Goal: Information Seeking & Learning: Learn about a topic

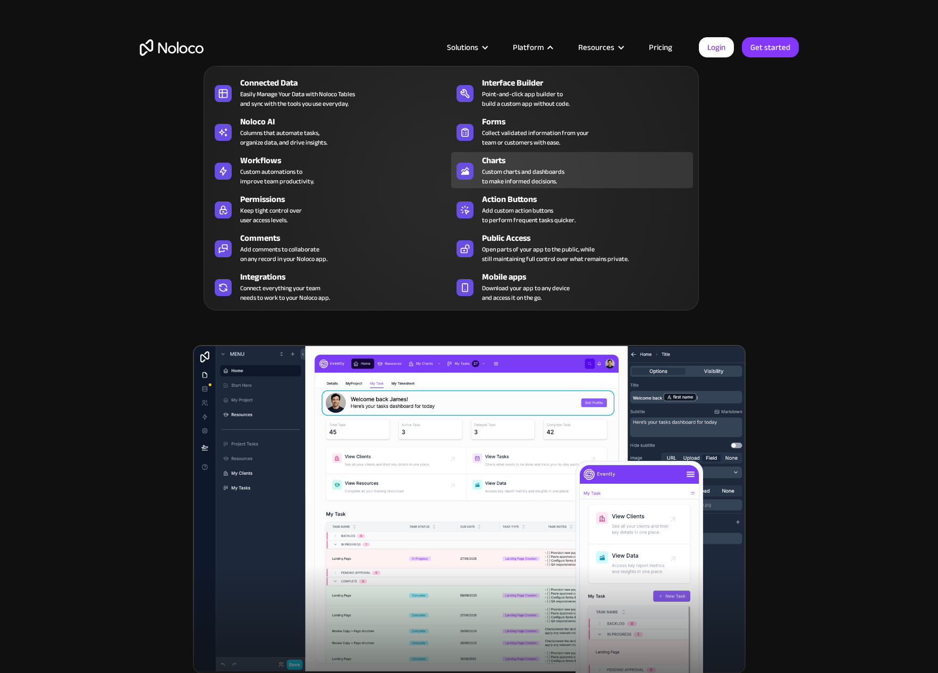
click at [495, 160] on div "Charts" at bounding box center [590, 160] width 216 height 13
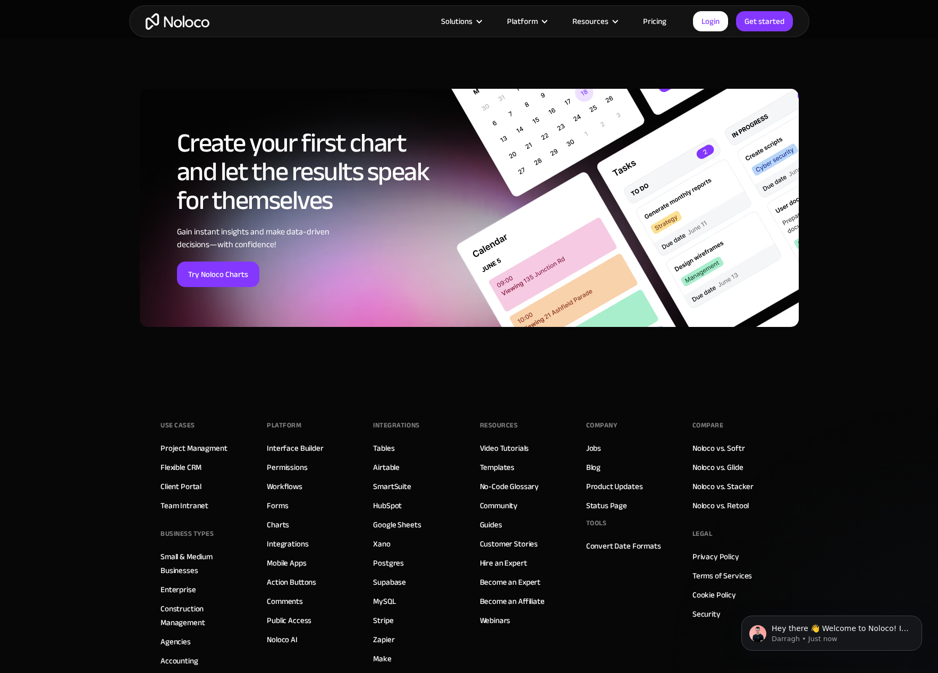
scroll to position [3365, 0]
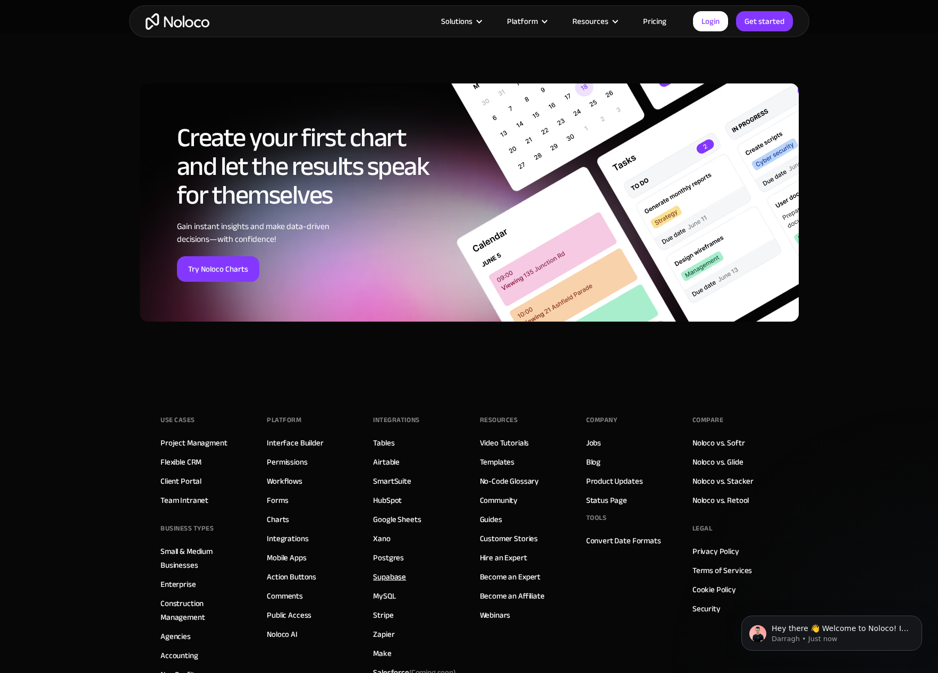
click at [388, 574] on link "Supabase" at bounding box center [389, 577] width 33 height 14
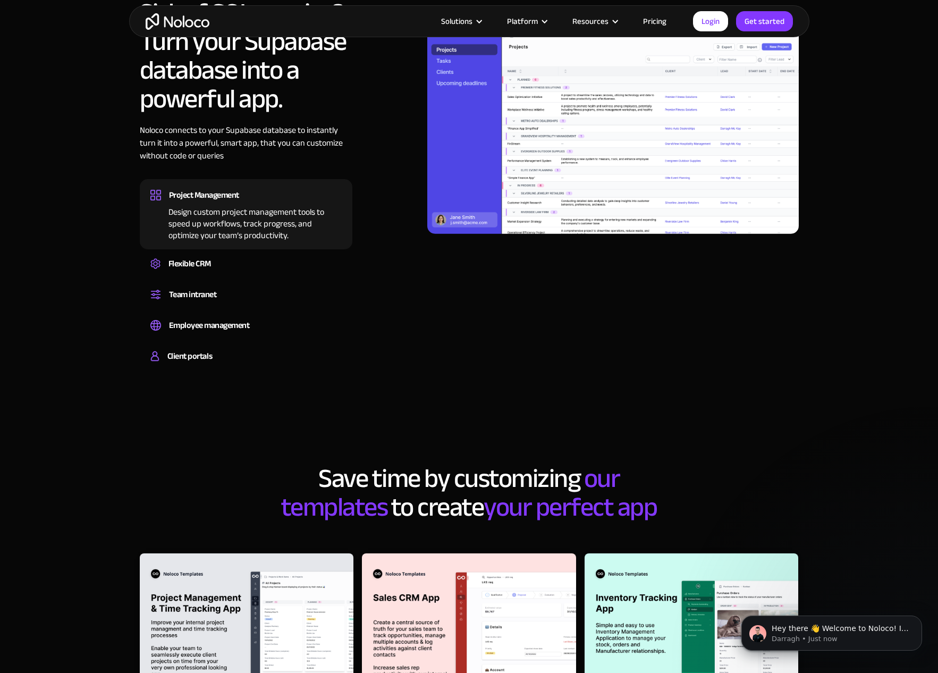
scroll to position [832, 0]
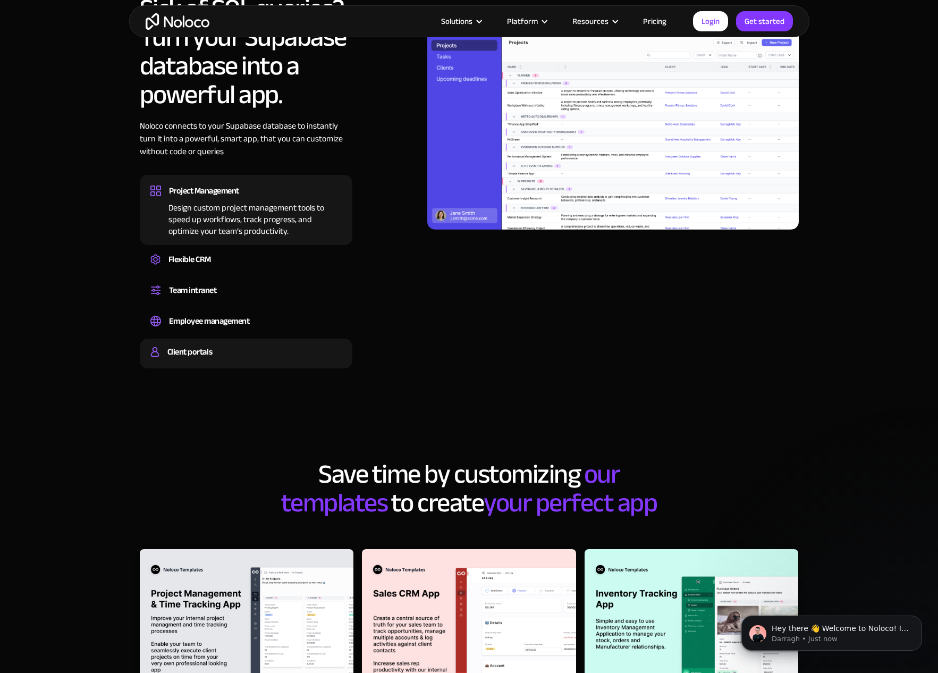
click at [207, 352] on div "Client portals" at bounding box center [189, 352] width 45 height 16
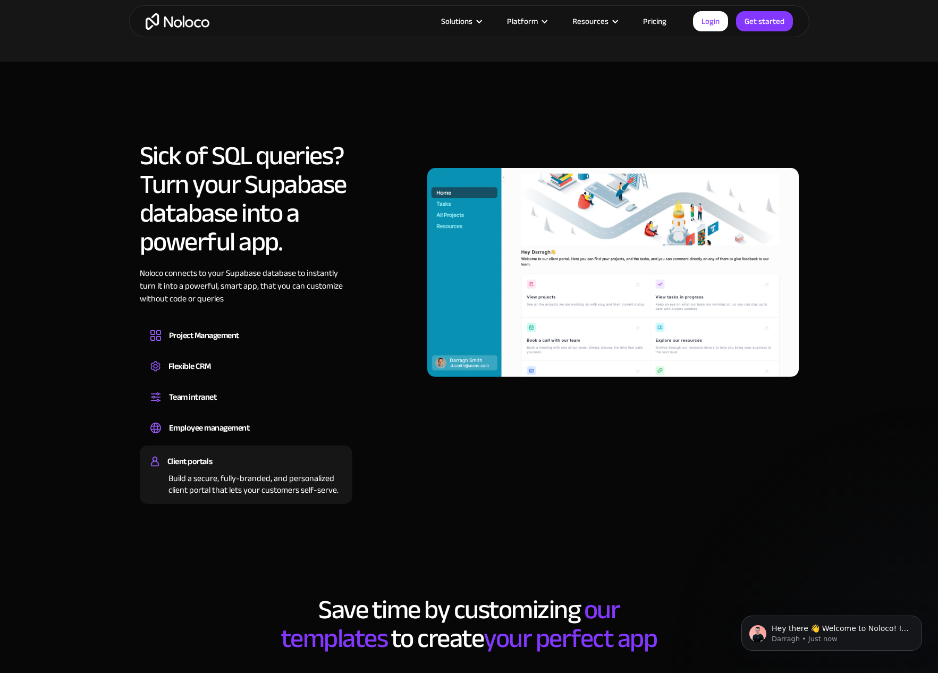
scroll to position [683, 0]
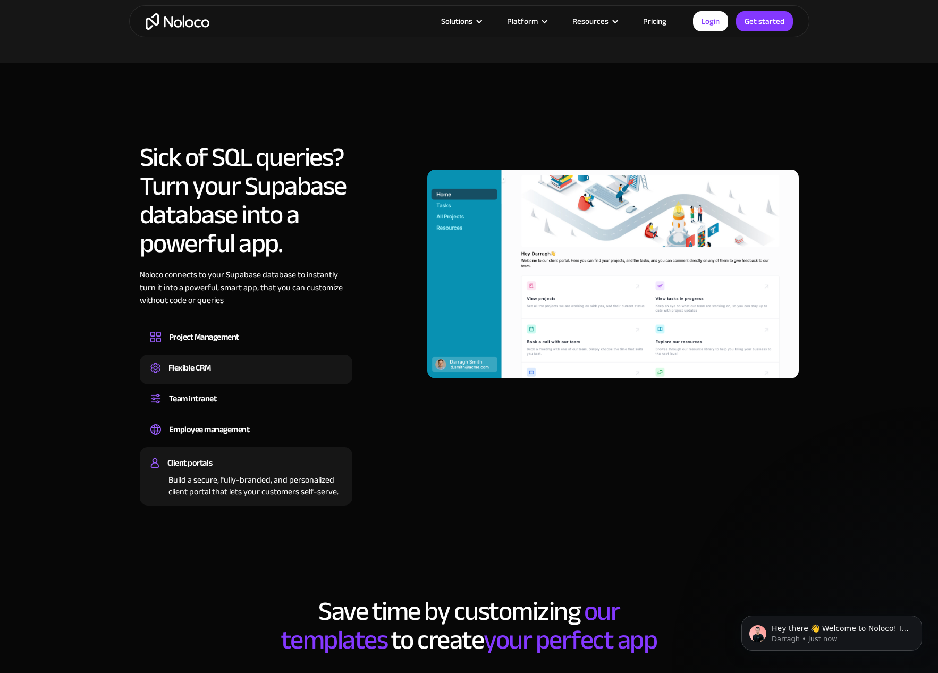
click at [196, 368] on div "Flexible CRM" at bounding box center [189, 368] width 43 height 16
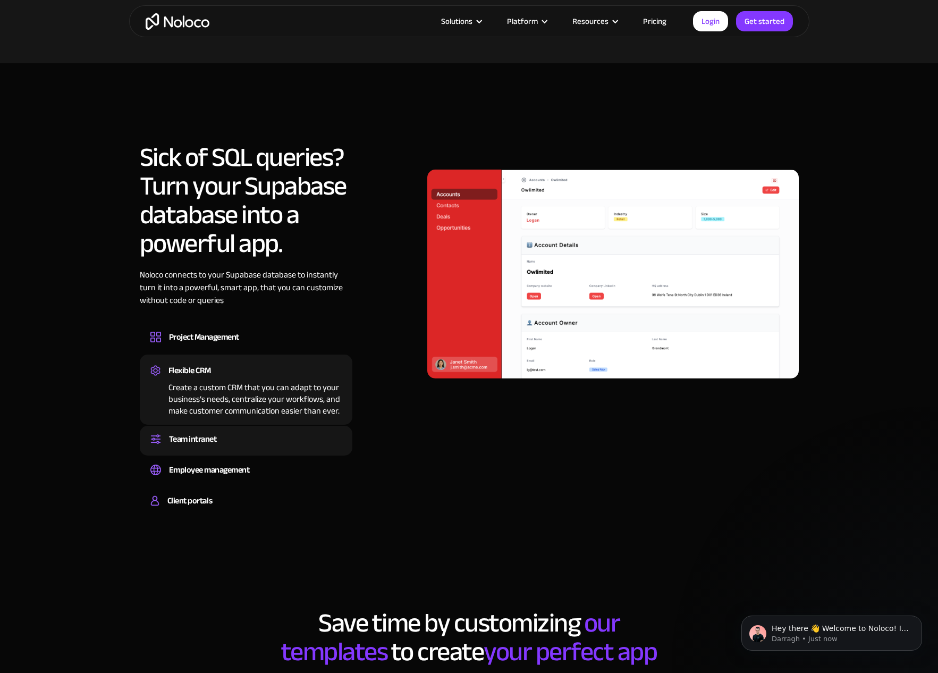
click at [205, 436] on div "Team intranet" at bounding box center [193, 439] width 48 height 16
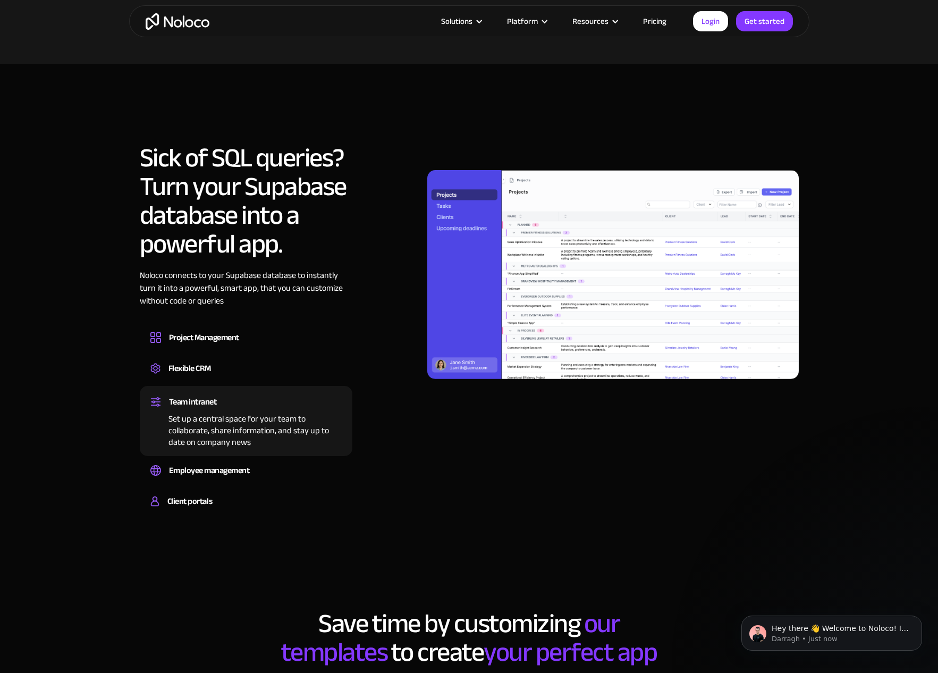
scroll to position [683, 1]
click at [207, 465] on div "Employee management" at bounding box center [209, 470] width 81 height 16
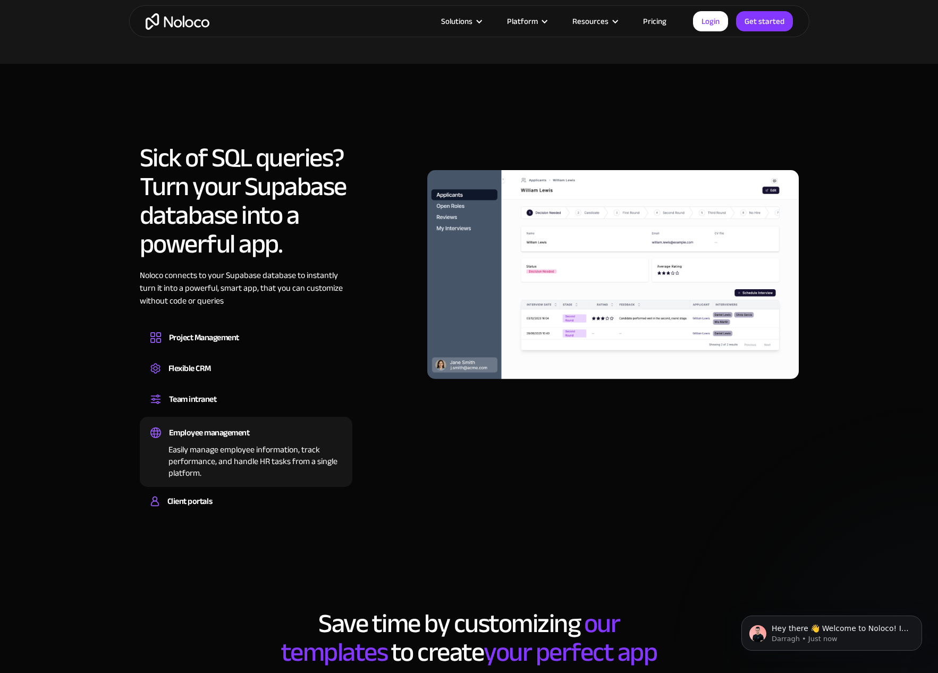
scroll to position [680, 0]
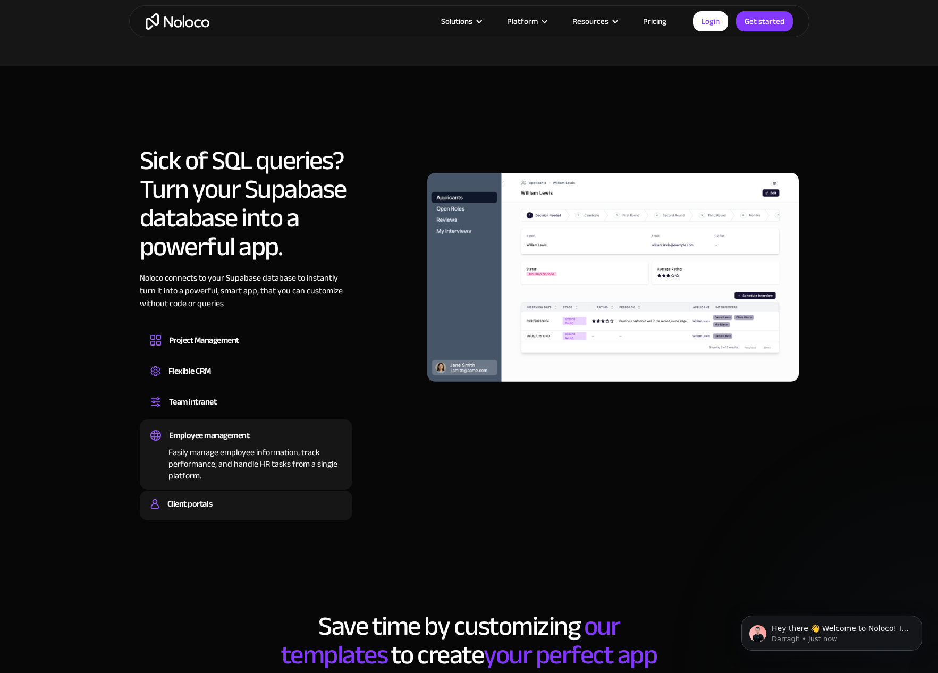
click at [194, 504] on div "Client portals" at bounding box center [189, 504] width 45 height 16
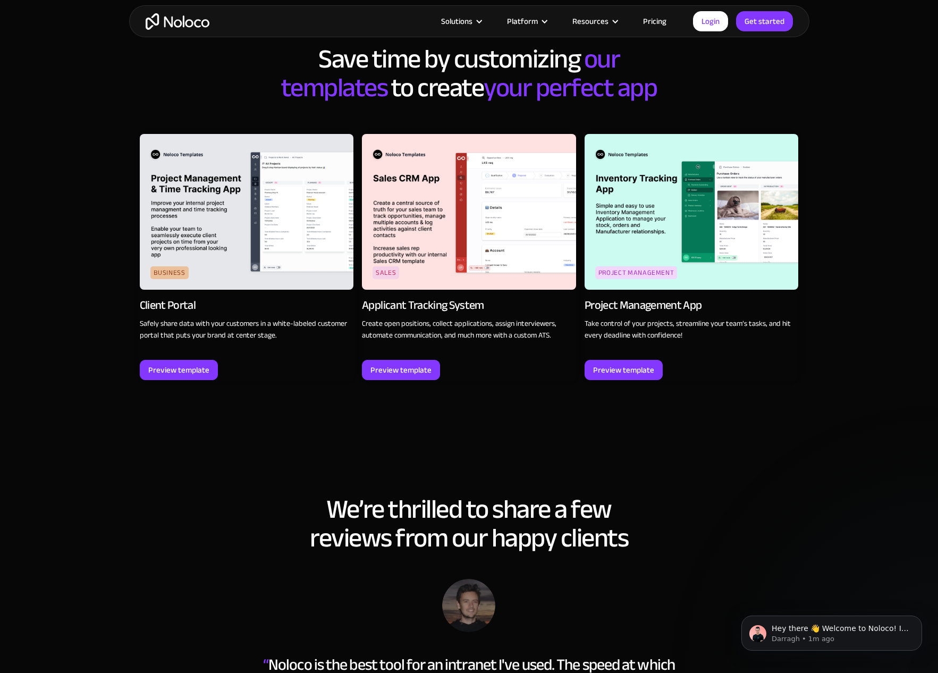
scroll to position [1292, 0]
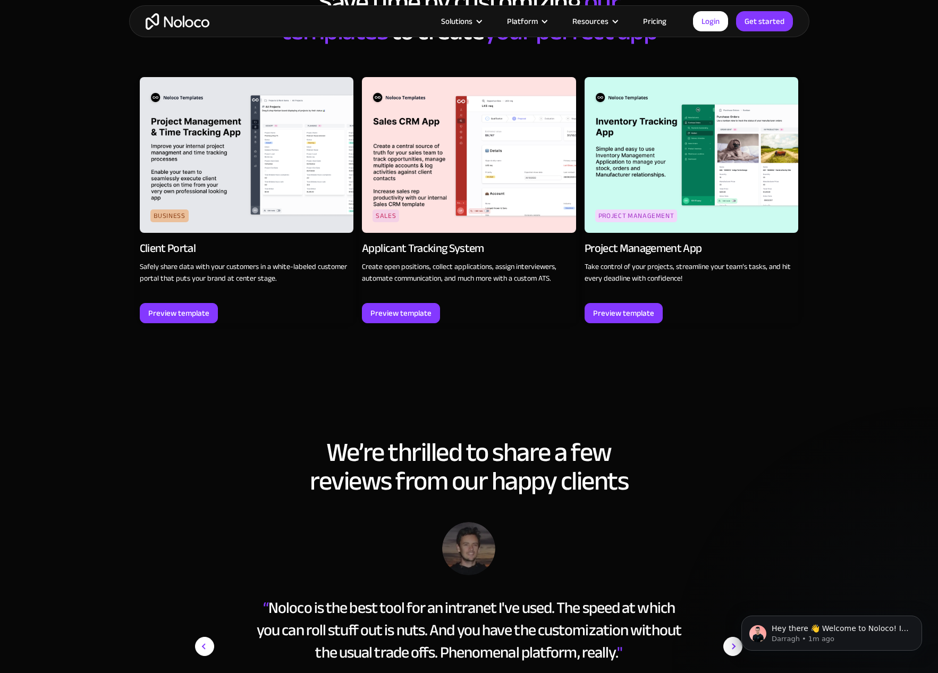
drag, startPoint x: 156, startPoint y: 639, endPoint x: 173, endPoint y: 650, distance: 21.1
click at [162, 323] on link "Business Client Portal Safely share data with your customers in a white-labeled…" at bounding box center [247, 200] width 214 height 246
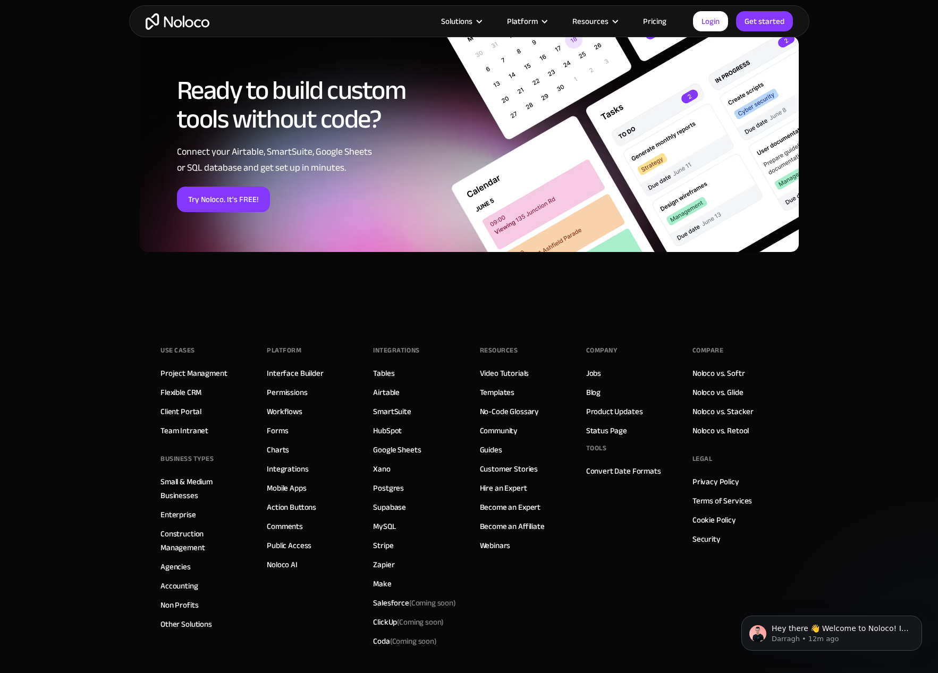
scroll to position [1672, 0]
click at [310, 366] on link "Interface Builder" at bounding box center [295, 373] width 56 height 14
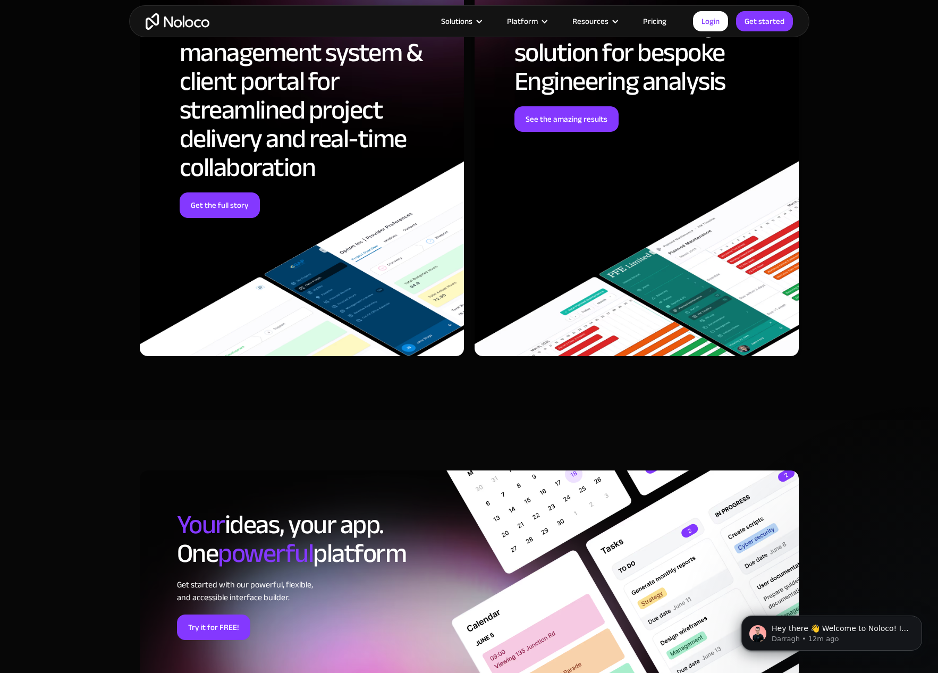
scroll to position [2908, 0]
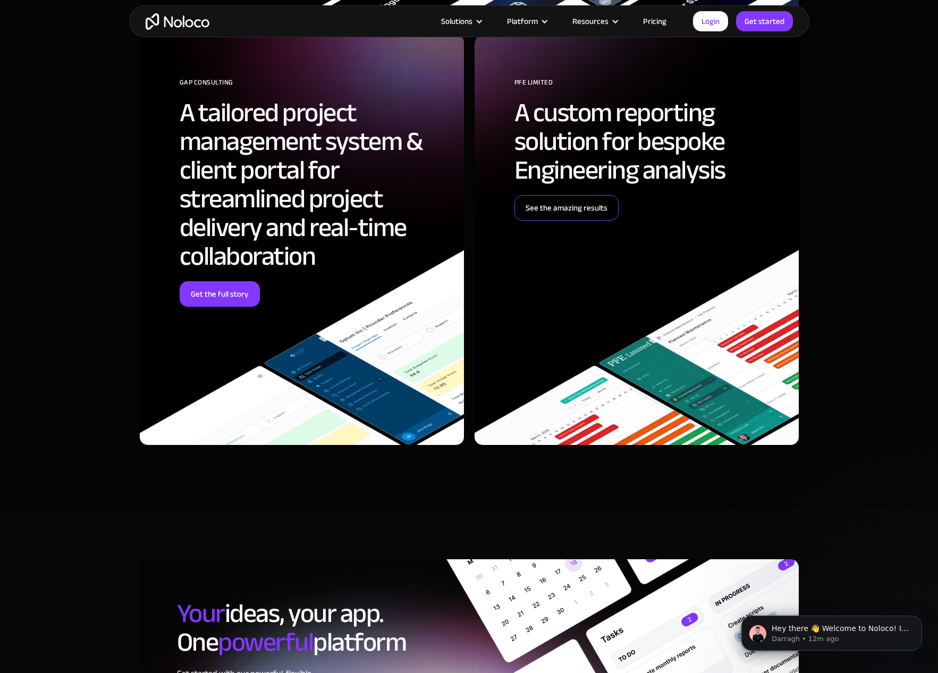
click at [555, 217] on link "See the amazing results" at bounding box center [566, 208] width 104 height 26
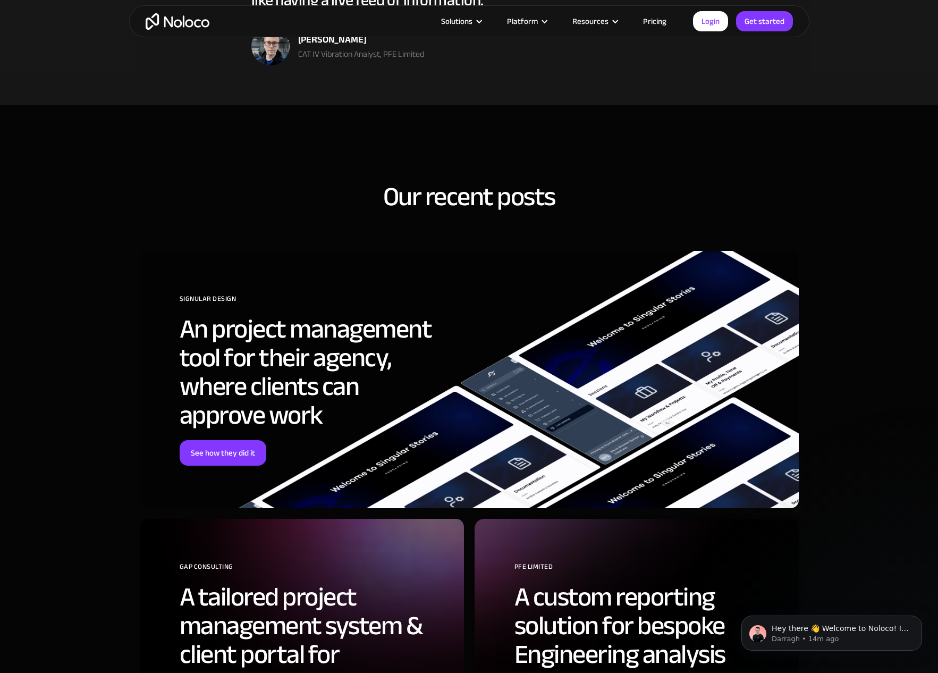
scroll to position [3540, 0]
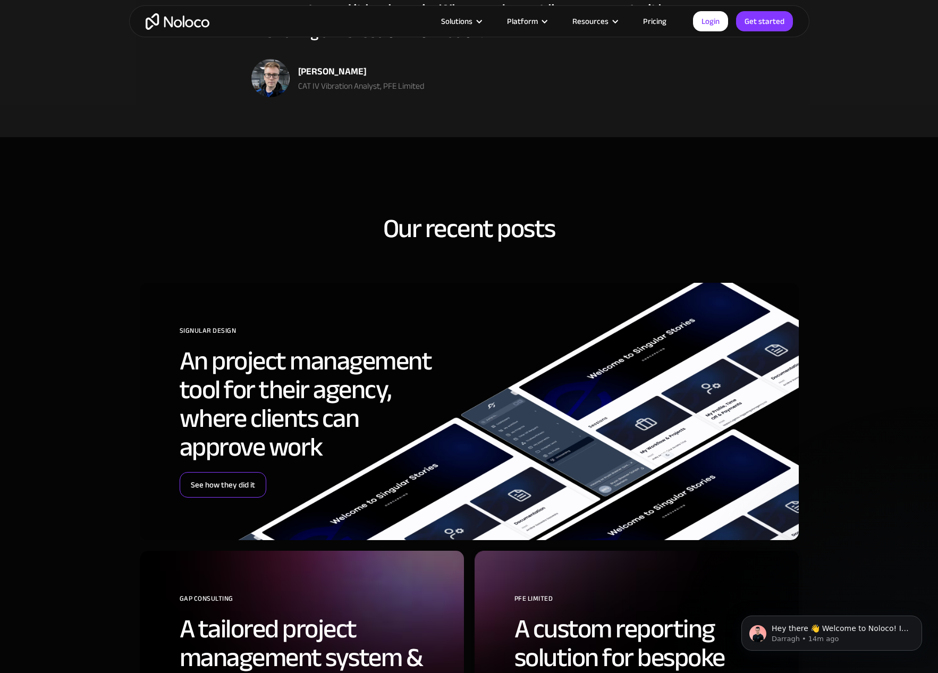
click at [255, 472] on link "See how they did it" at bounding box center [223, 485] width 87 height 26
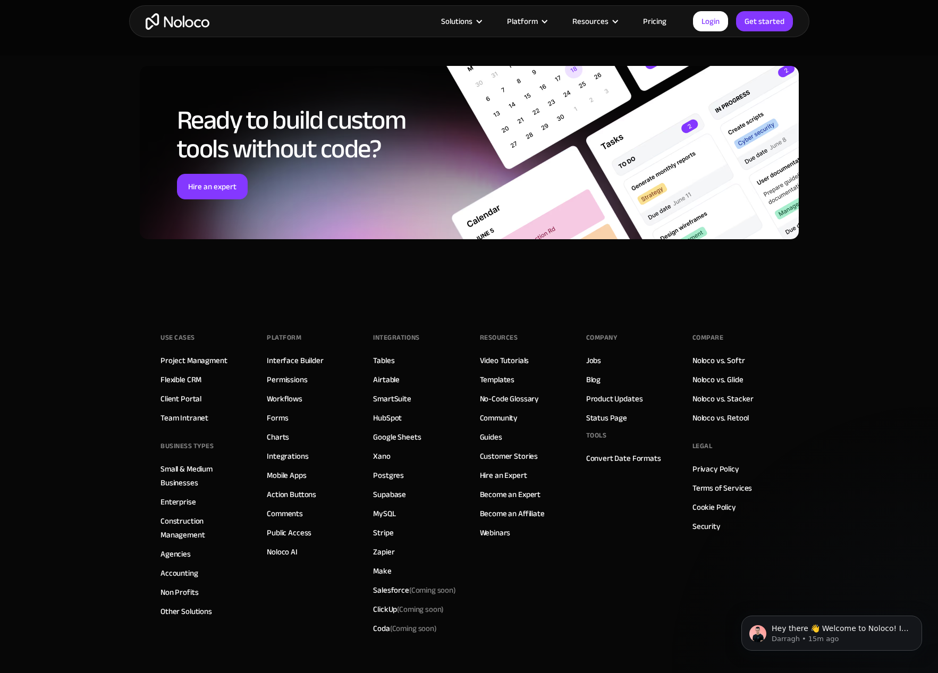
scroll to position [4297, 0]
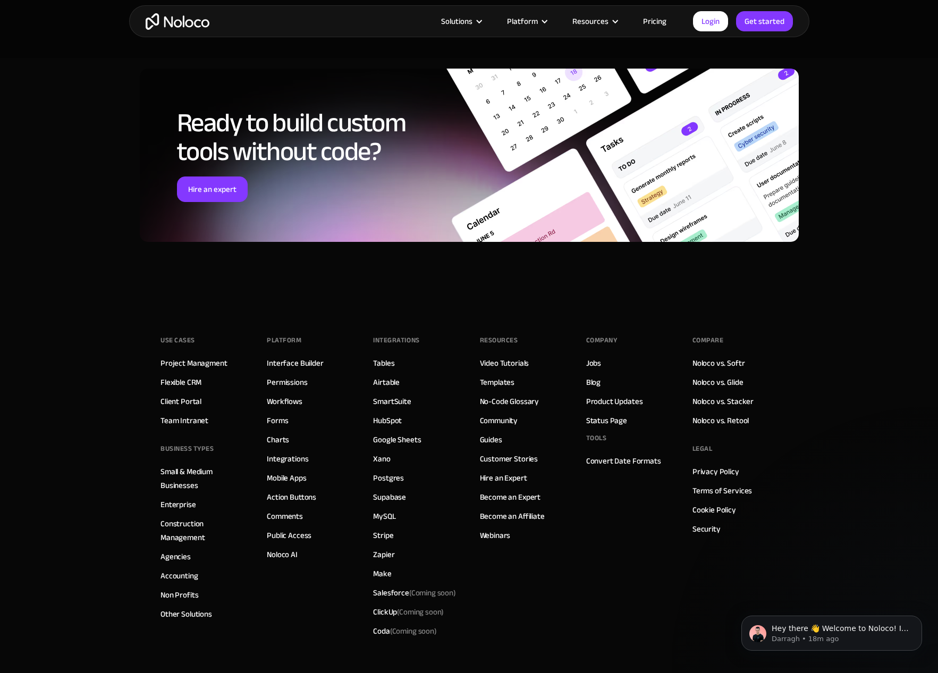
click at [661, 24] on link "Pricing" at bounding box center [655, 21] width 50 height 14
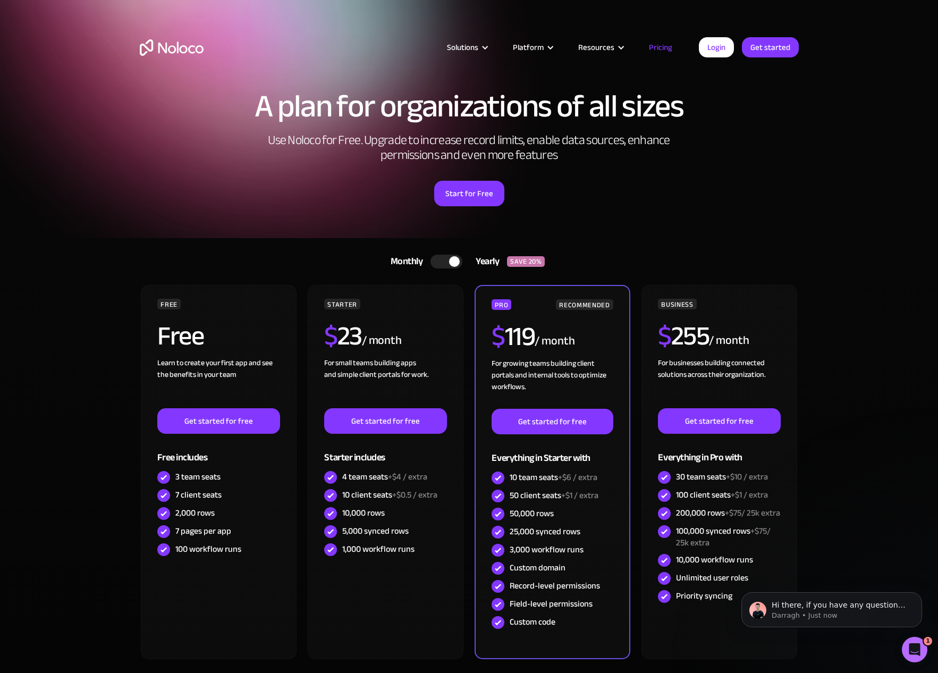
click at [460, 261] on div at bounding box center [446, 262] width 32 height 14
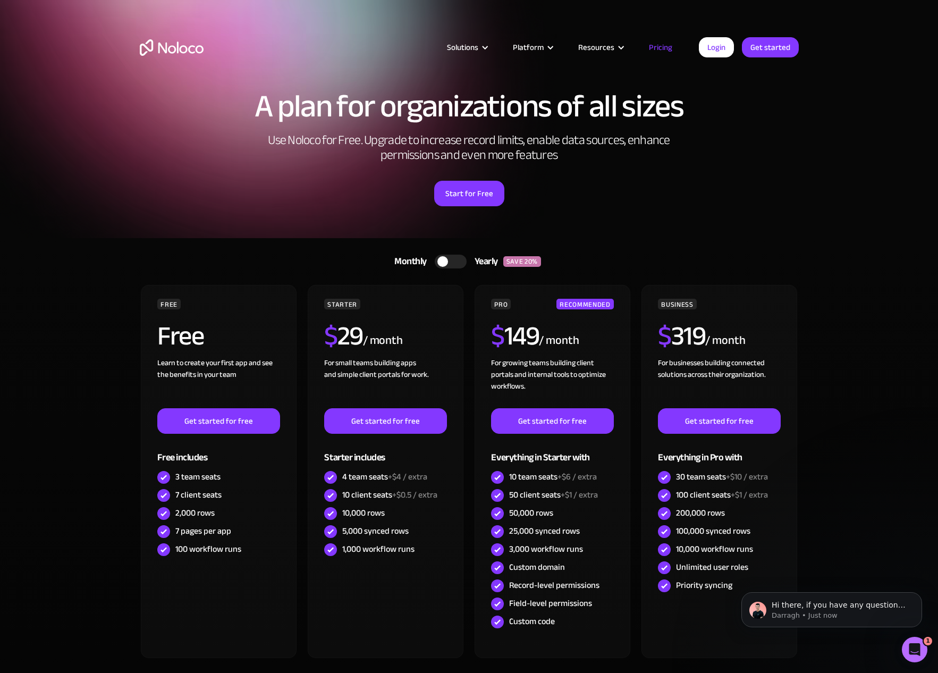
click at [455, 261] on div at bounding box center [451, 262] width 32 height 14
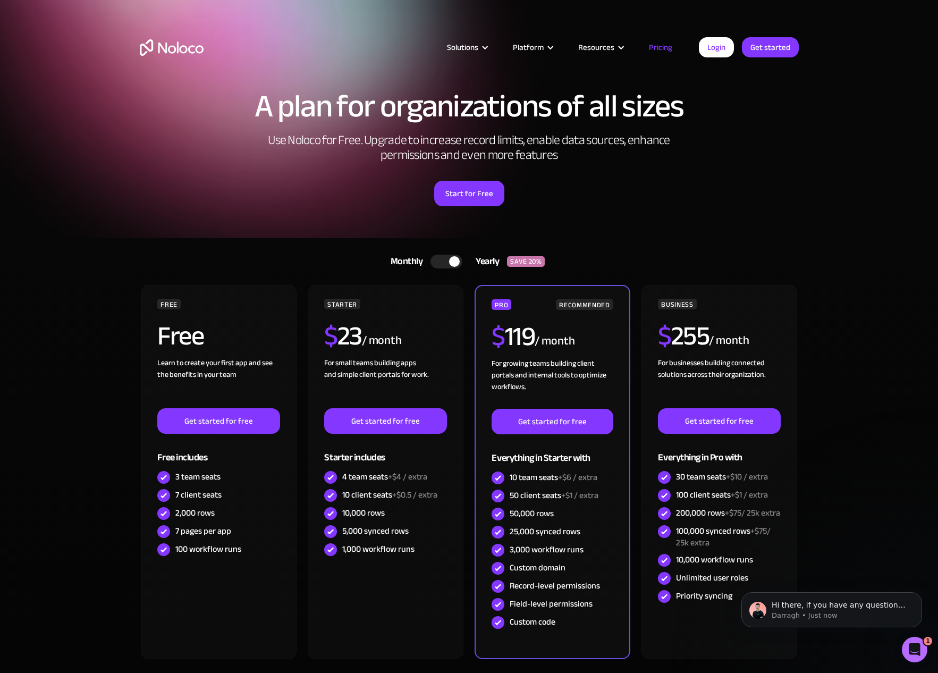
click at [441, 260] on div at bounding box center [446, 262] width 32 height 14
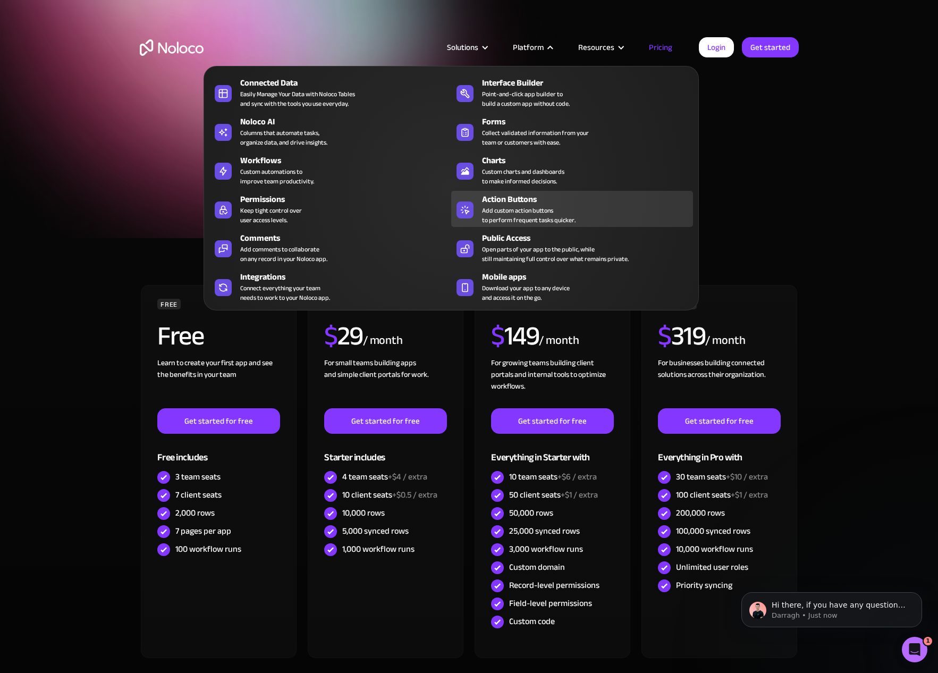
click at [507, 206] on div "Add custom action buttons to perform frequent tasks quicker." at bounding box center [529, 215] width 94 height 19
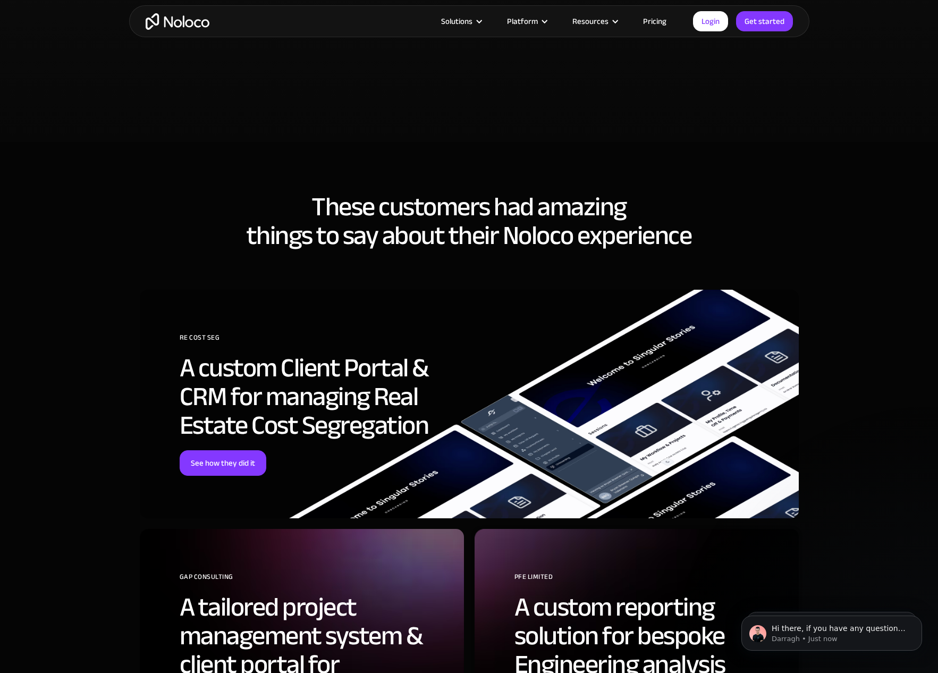
scroll to position [2669, 0]
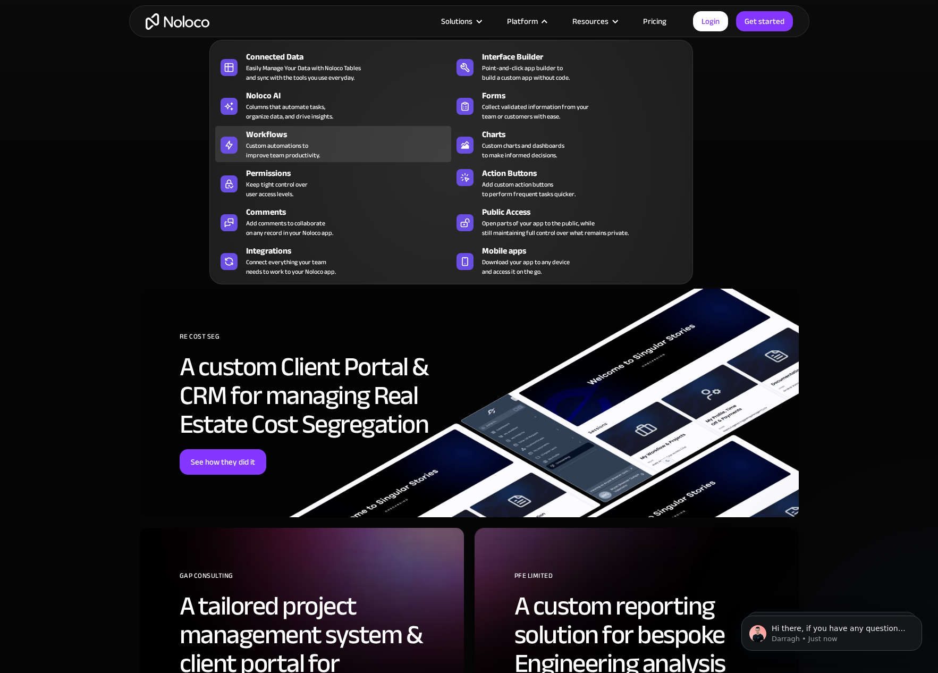
click at [278, 158] on div "Custom automations to improve team productivity." at bounding box center [283, 150] width 74 height 19
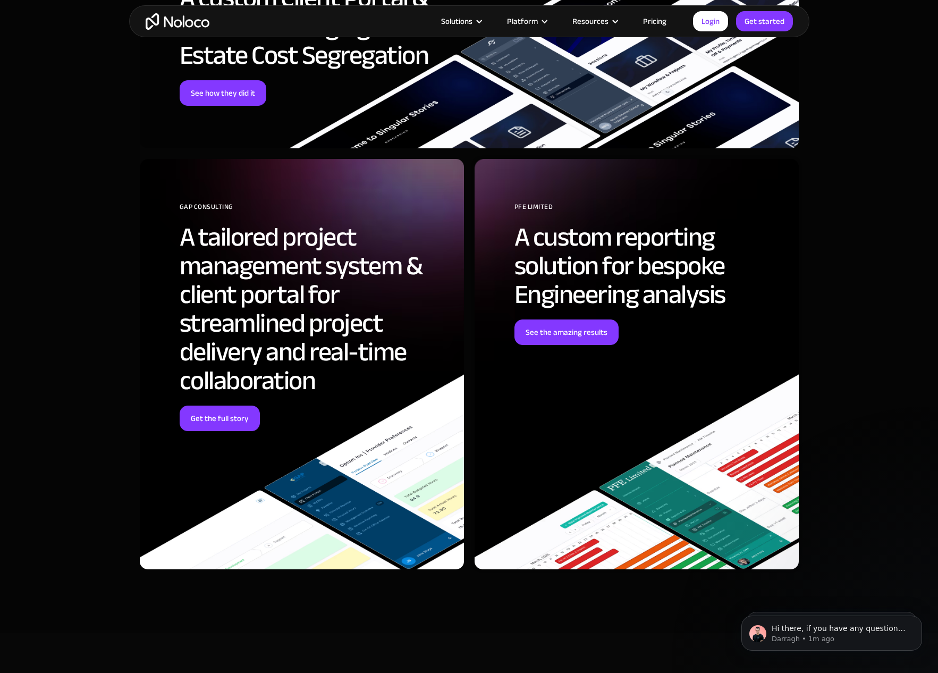
scroll to position [3070, 0]
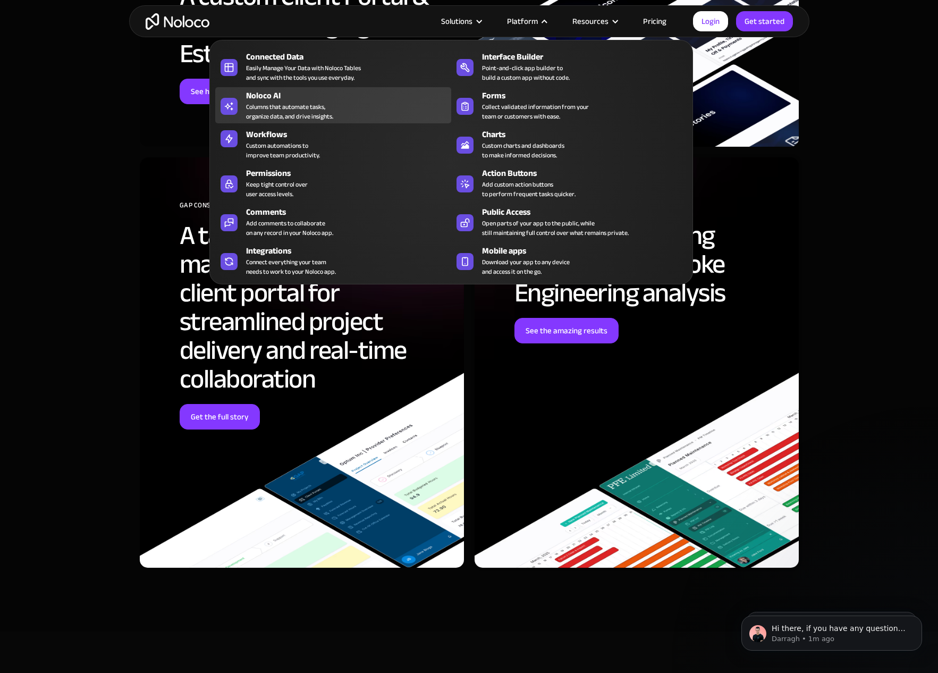
click at [276, 90] on div "Noloco AI" at bounding box center [351, 95] width 210 height 13
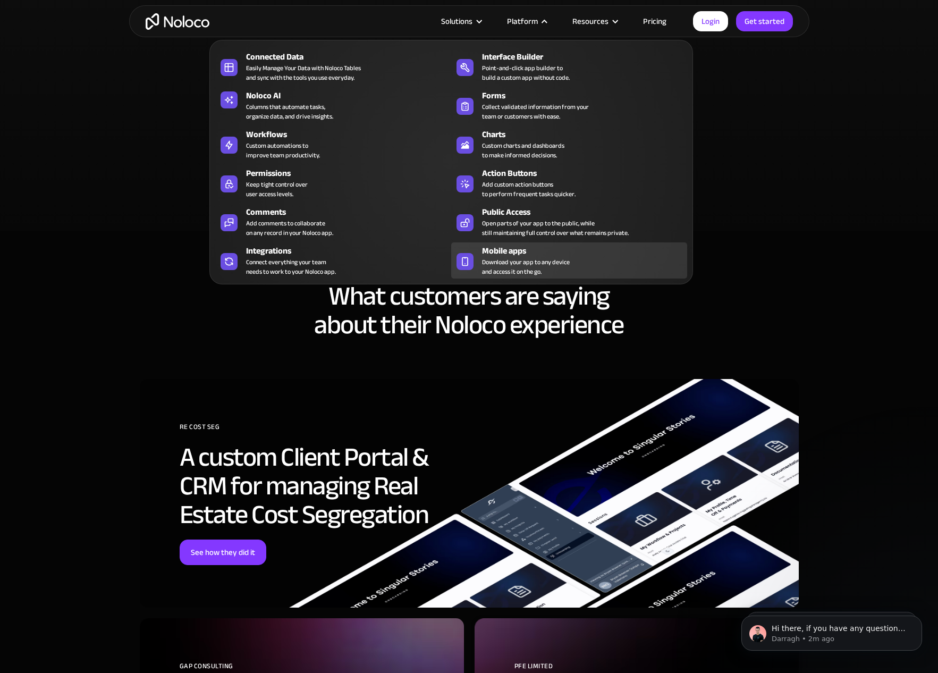
scroll to position [2537, 0]
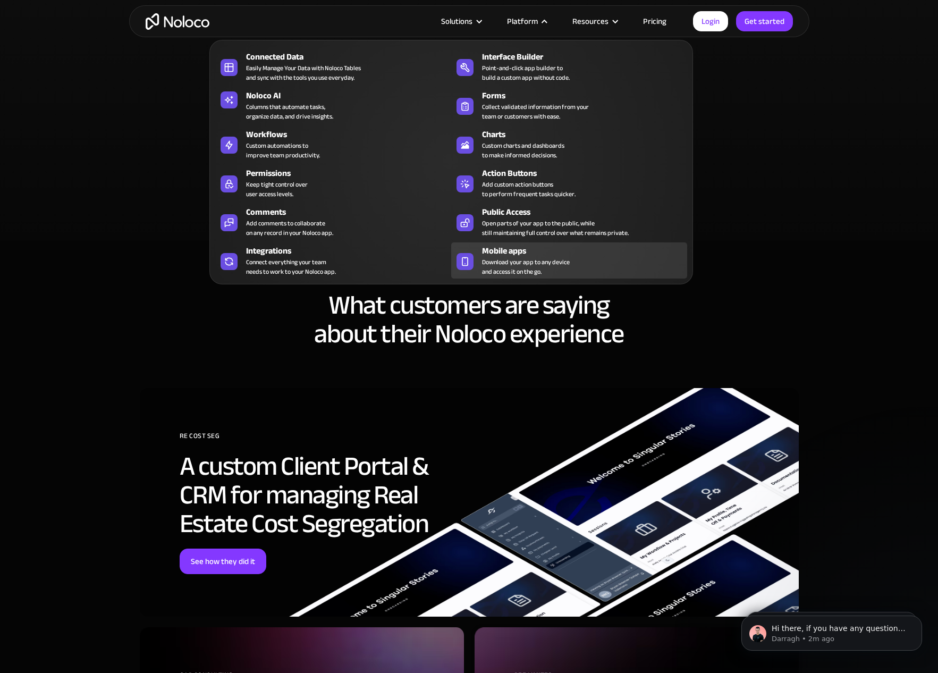
click at [508, 255] on div "Mobile apps" at bounding box center [587, 250] width 210 height 13
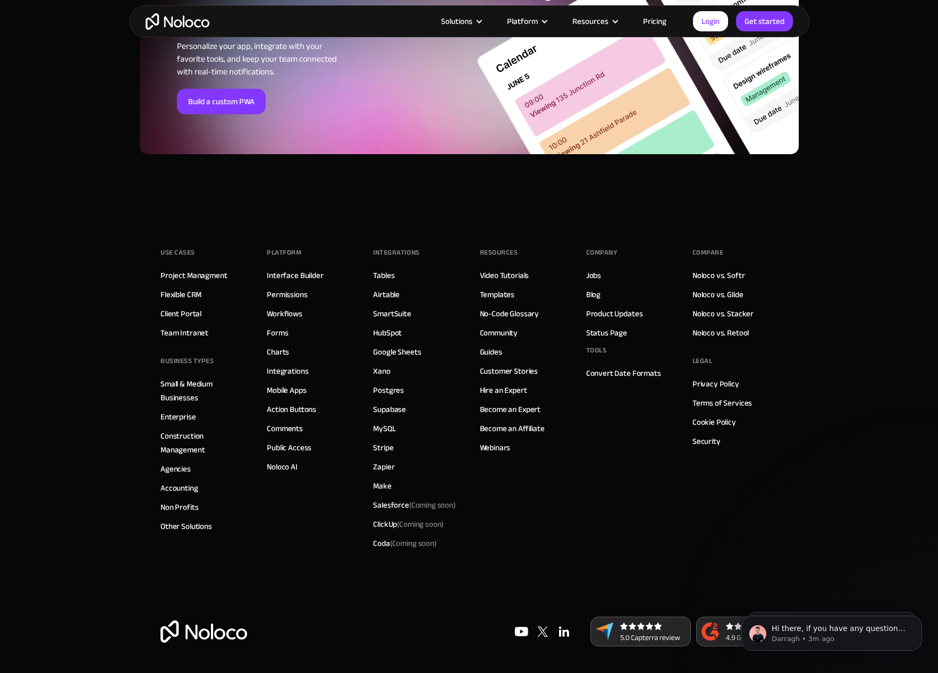
scroll to position [3630, 0]
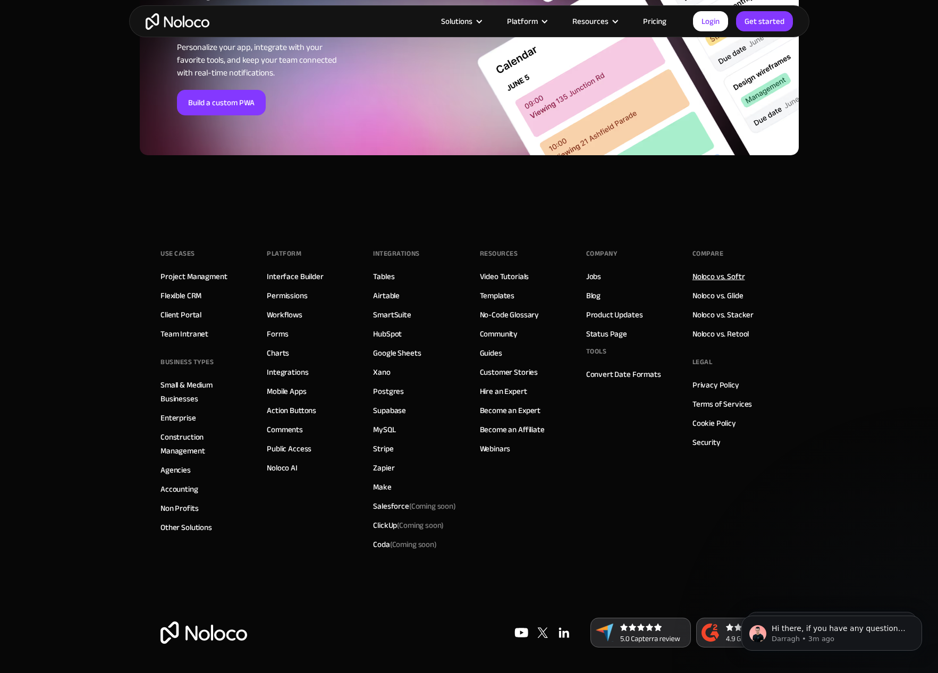
click at [731, 273] on link "Noloco vs. Softr" at bounding box center [718, 276] width 53 height 14
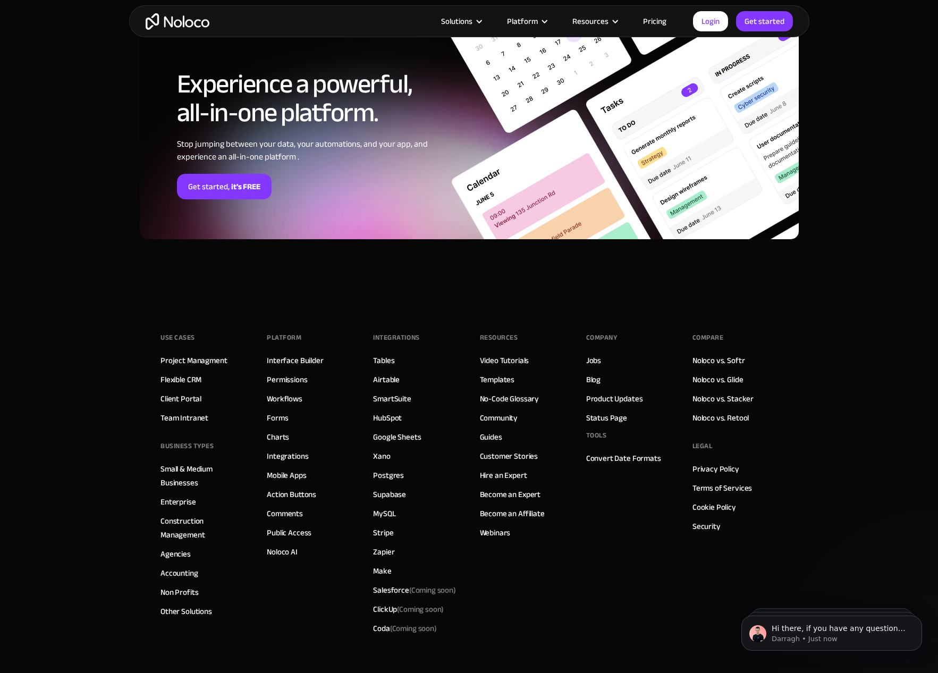
scroll to position [2654, 0]
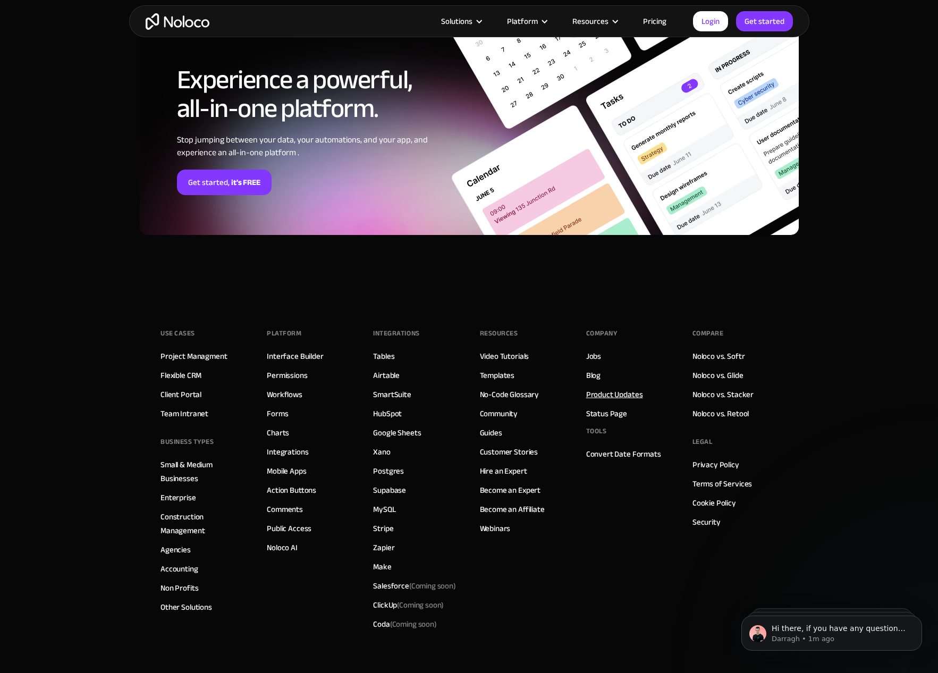
click at [609, 393] on link "Product Updates" at bounding box center [614, 394] width 57 height 14
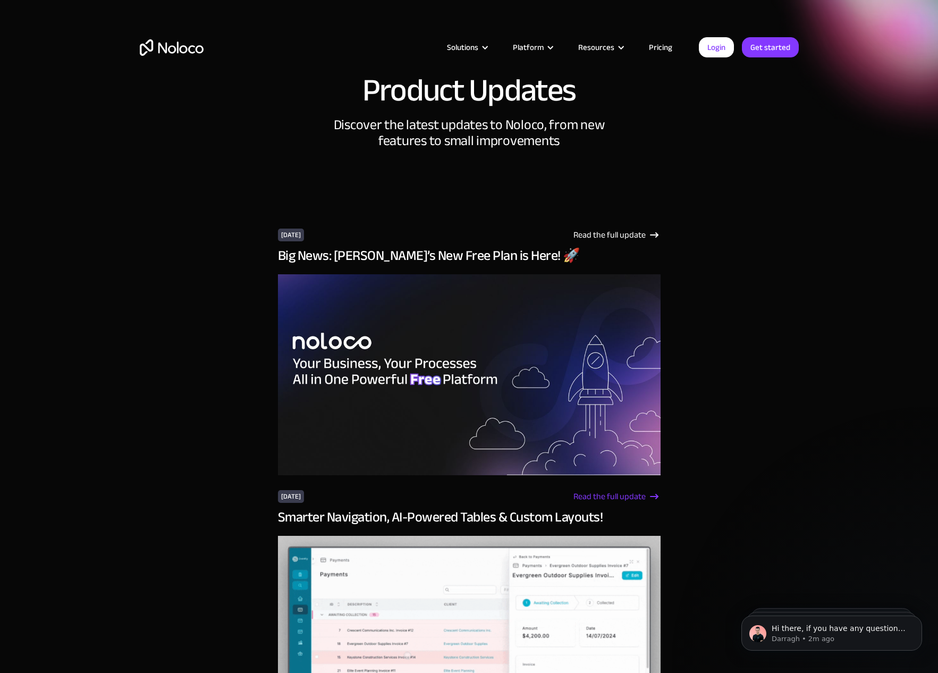
click at [648, 497] on icon at bounding box center [654, 496] width 13 height 13
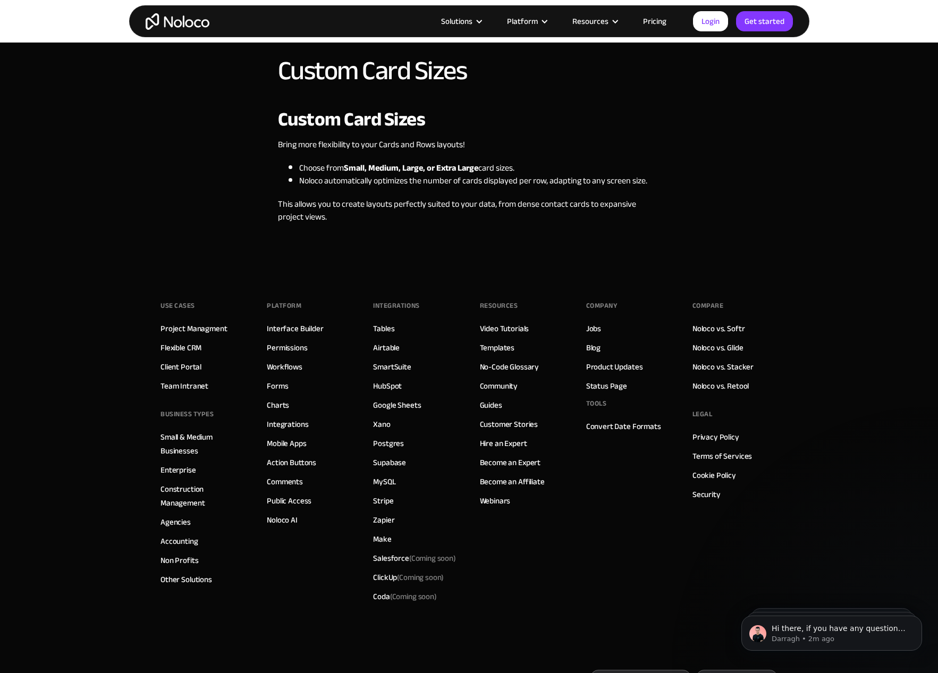
scroll to position [1170, 0]
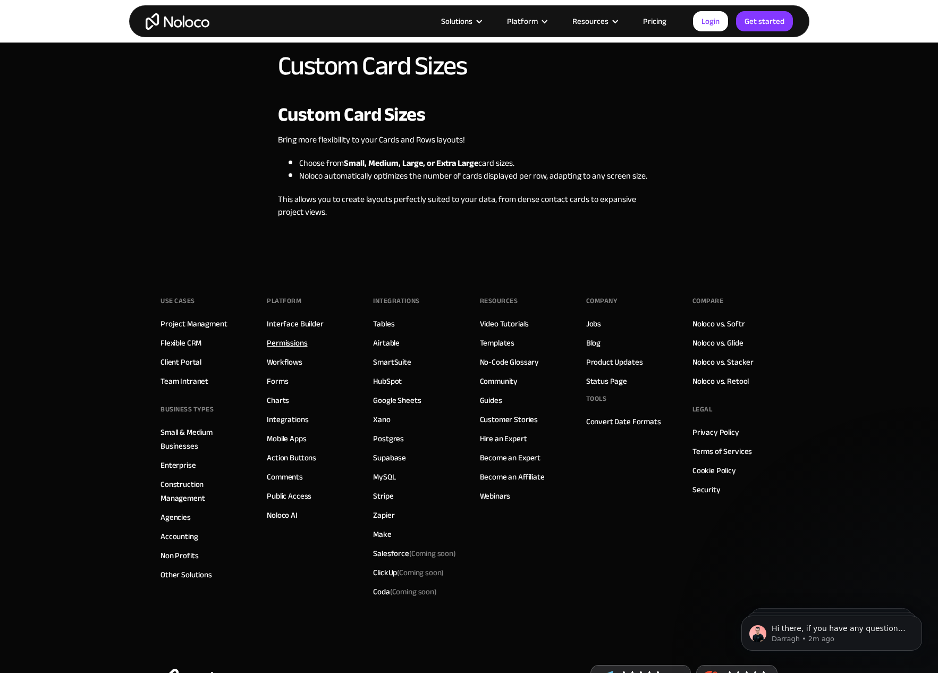
click at [281, 344] on link "Permissions" at bounding box center [287, 343] width 40 height 14
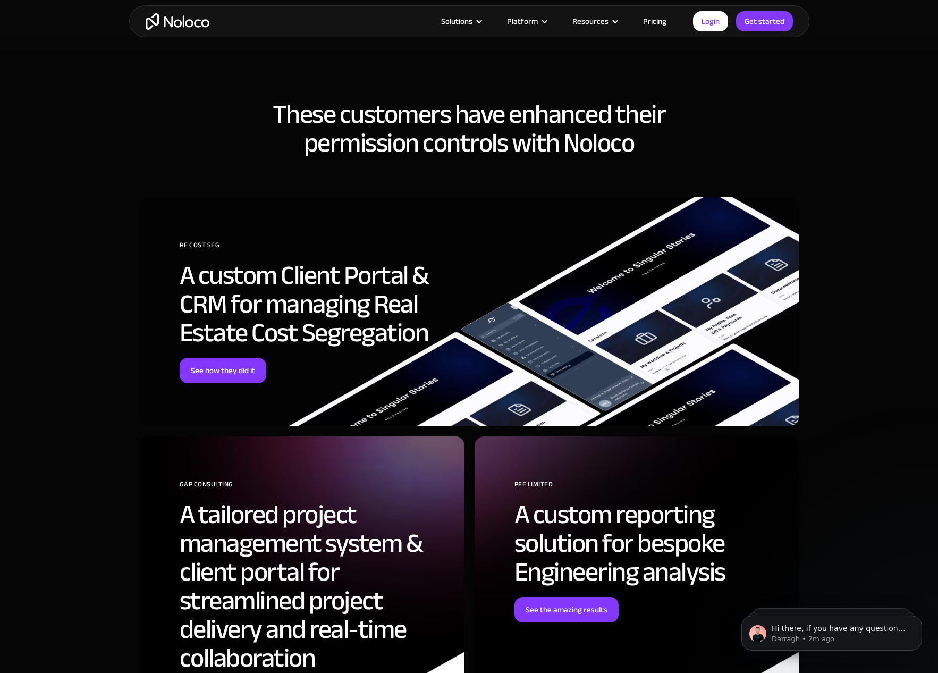
scroll to position [2489, 0]
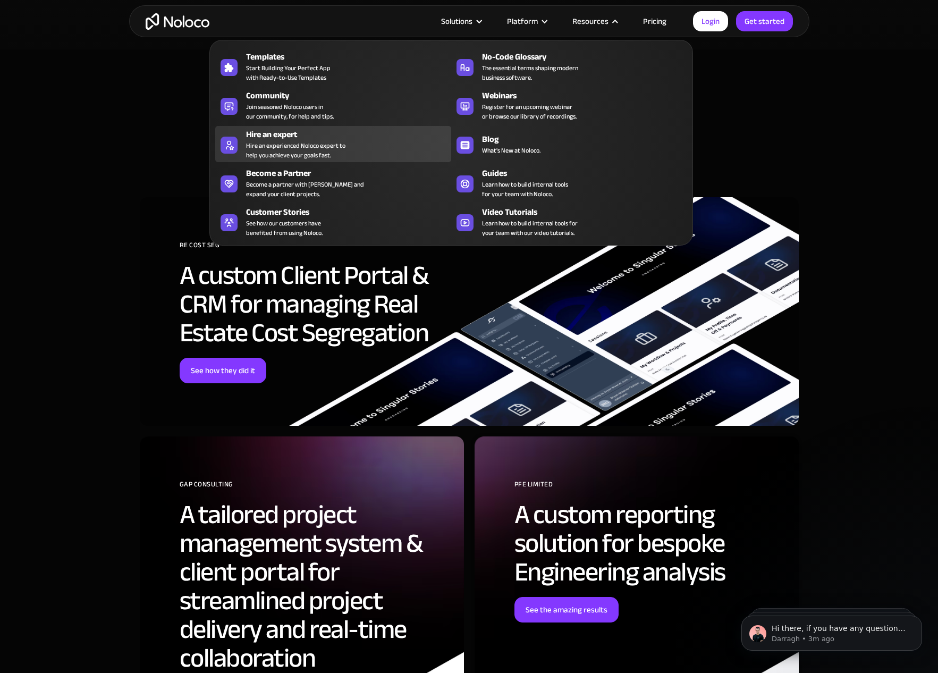
click at [278, 136] on div "Hire an expert" at bounding box center [351, 134] width 210 height 13
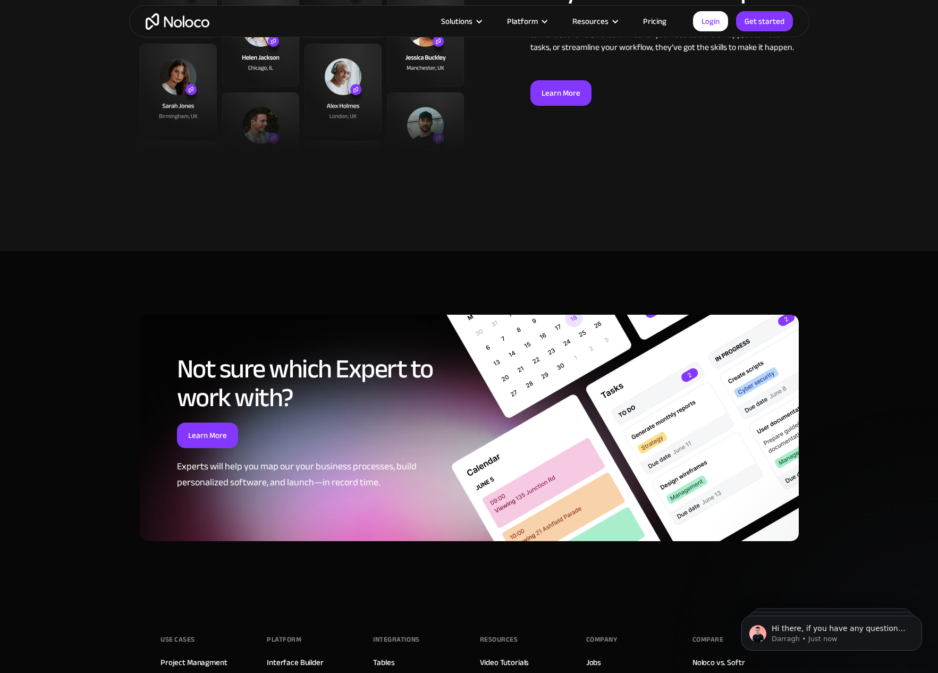
scroll to position [2407, 0]
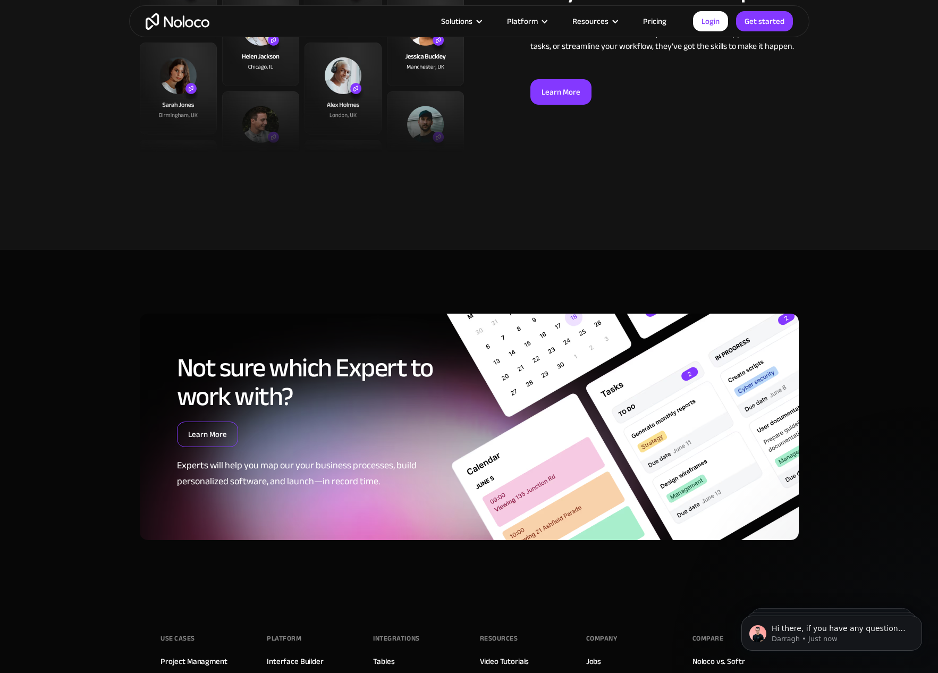
click at [215, 421] on link "Learn More" at bounding box center [207, 434] width 61 height 26
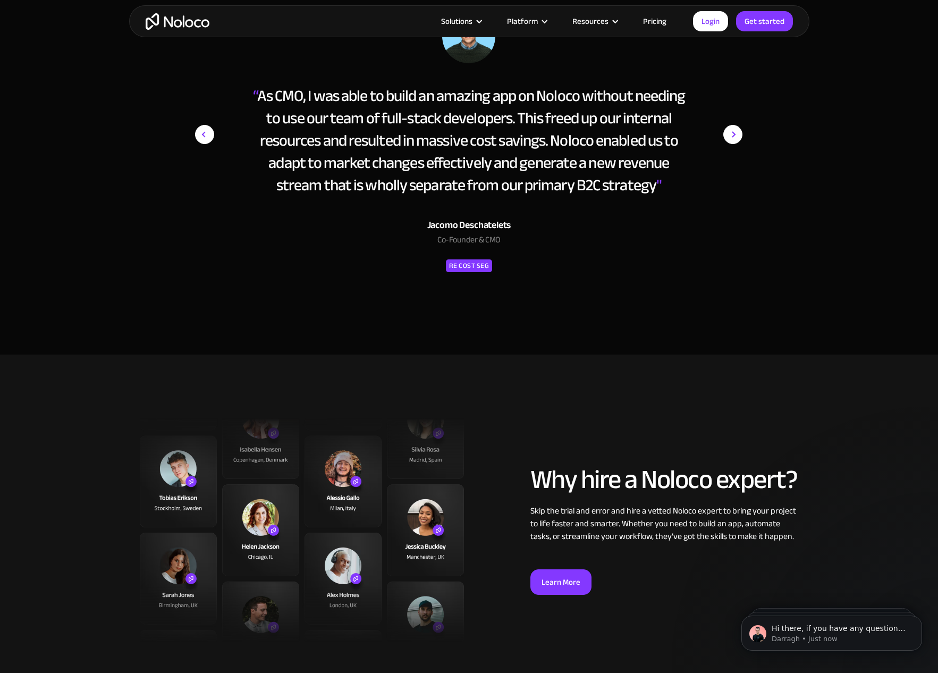
scroll to position [1924, 0]
